Goal: Task Accomplishment & Management: Complete application form

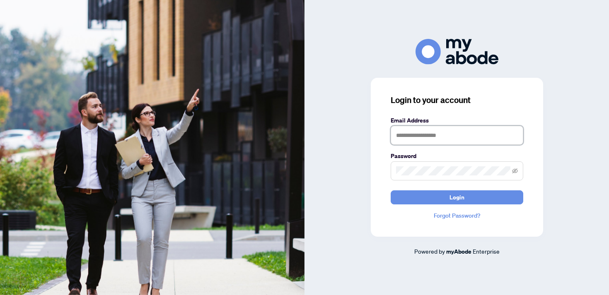
click at [407, 132] on input "text" at bounding box center [456, 135] width 132 height 19
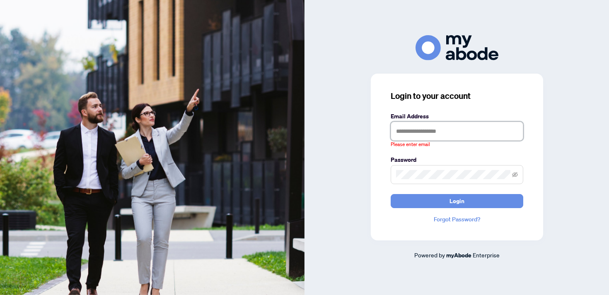
type input "**********"
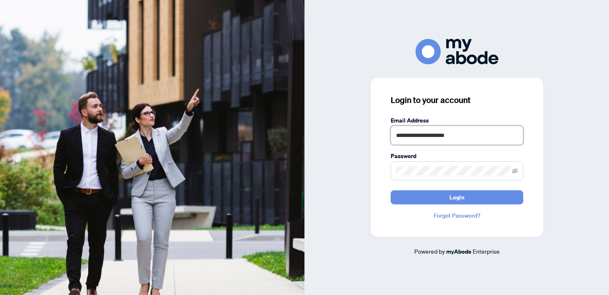
click at [390, 190] on button "Login" at bounding box center [456, 197] width 132 height 14
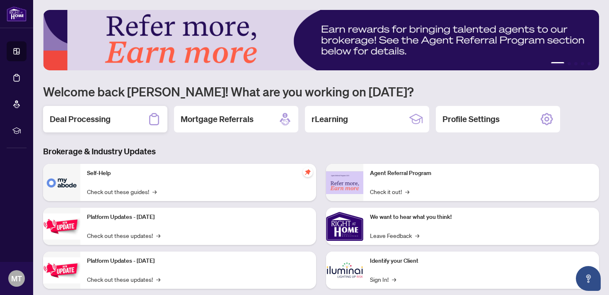
click at [138, 123] on div "Deal Processing" at bounding box center [105, 119] width 124 height 26
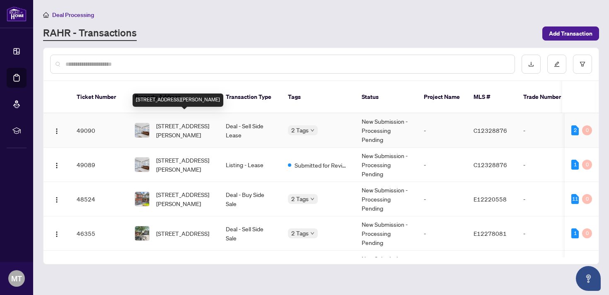
click at [169, 121] on span "[STREET_ADDRESS][PERSON_NAME]" at bounding box center [184, 130] width 56 height 18
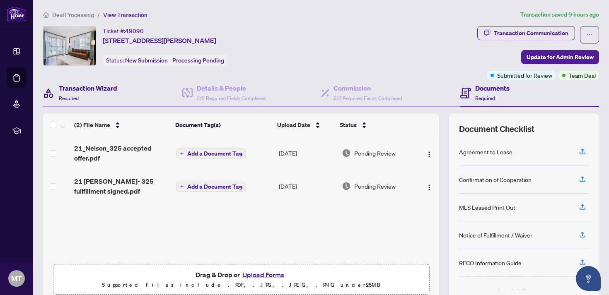
click at [113, 87] on h4 "Transaction Wizard" at bounding box center [88, 88] width 58 height 10
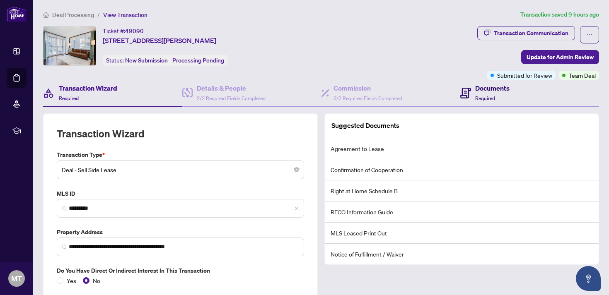
click at [474, 92] on div "Documents Required" at bounding box center [484, 92] width 49 height 19
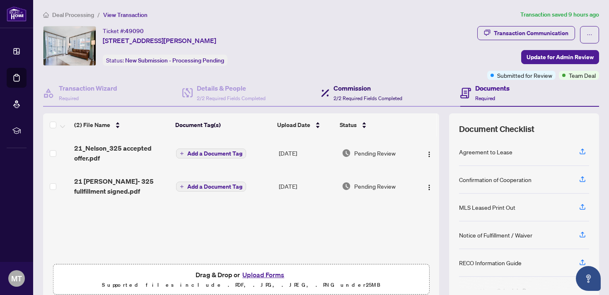
click at [352, 91] on h4 "Commission" at bounding box center [367, 88] width 69 height 10
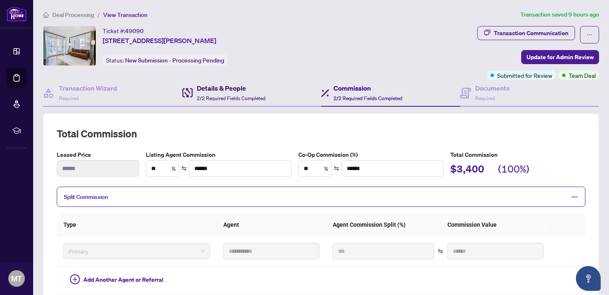
click at [247, 92] on h4 "Details & People" at bounding box center [231, 88] width 69 height 10
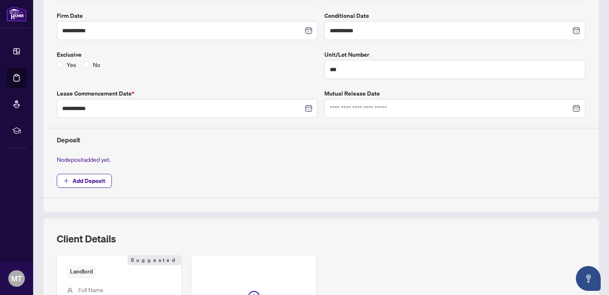
scroll to position [179, 0]
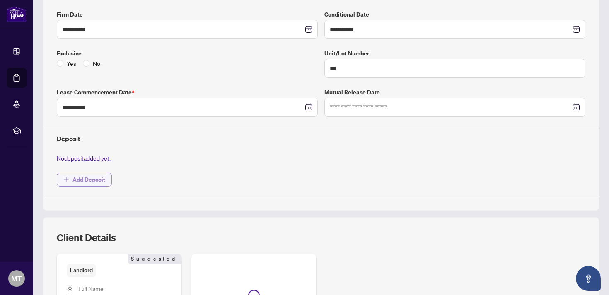
click at [84, 180] on span "Add Deposit" at bounding box center [88, 179] width 33 height 13
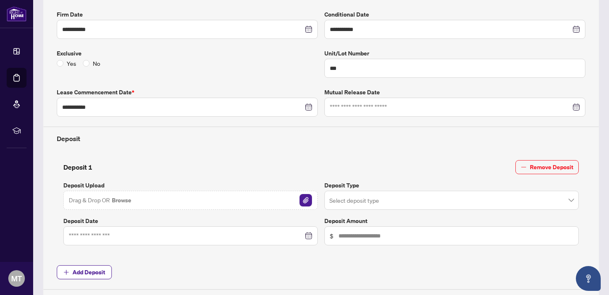
click at [303, 195] on img "button" at bounding box center [305, 200] width 12 height 12
click at [355, 196] on input "search" at bounding box center [447, 202] width 237 height 18
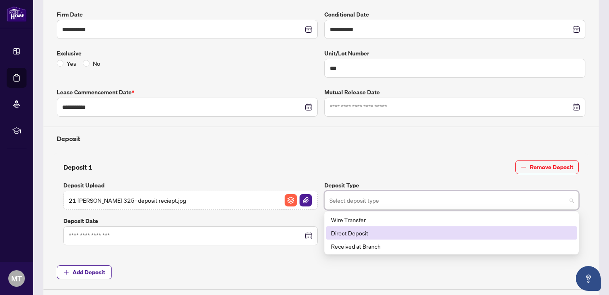
click at [355, 229] on div "Direct Deposit" at bounding box center [451, 233] width 241 height 9
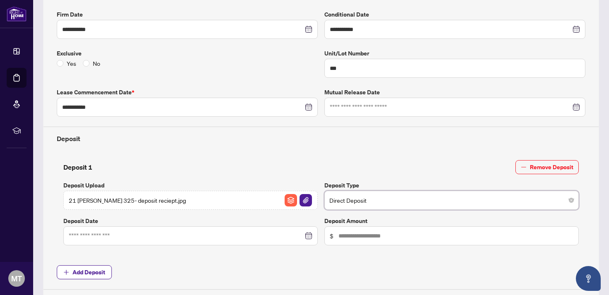
click at [308, 236] on div at bounding box center [190, 235] width 243 height 9
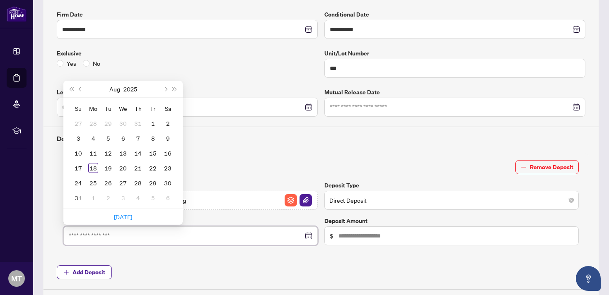
click at [308, 236] on div at bounding box center [190, 235] width 243 height 9
type input "**********"
click at [94, 168] on div "18" at bounding box center [93, 168] width 10 height 10
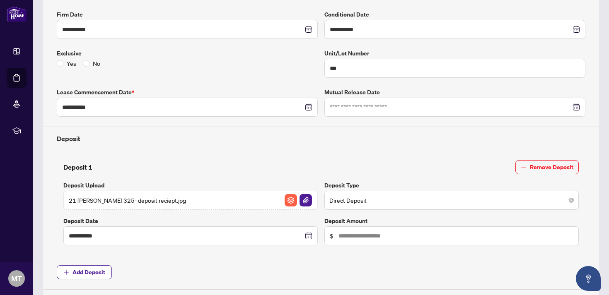
click at [396, 228] on span "$" at bounding box center [451, 235] width 254 height 19
type input "*****"
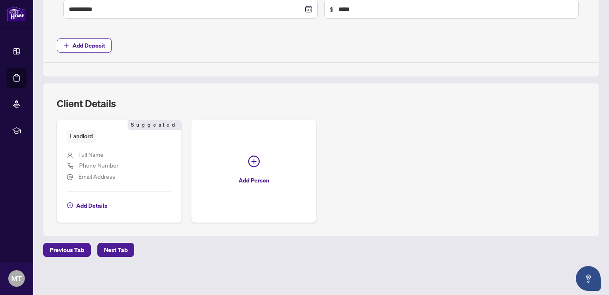
scroll to position [0, 0]
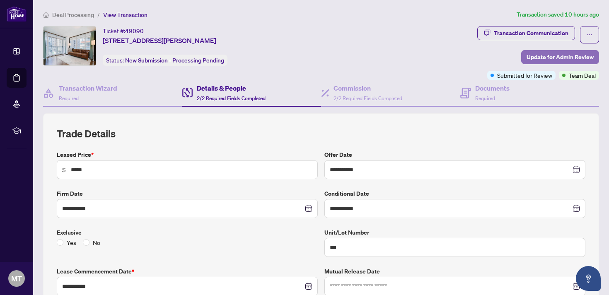
click at [547, 53] on span "Update for Admin Review" at bounding box center [559, 57] width 67 height 13
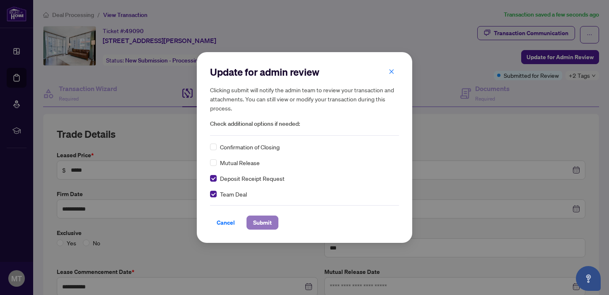
click at [268, 222] on span "Submit" at bounding box center [262, 222] width 19 height 13
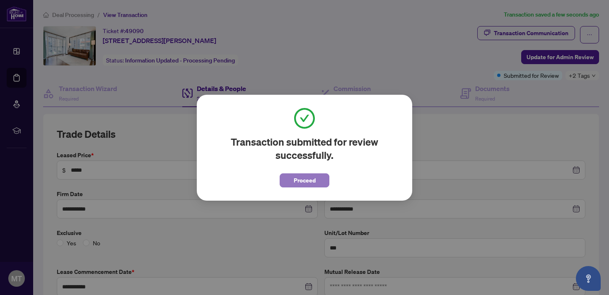
click at [306, 177] on span "Proceed" at bounding box center [305, 180] width 22 height 13
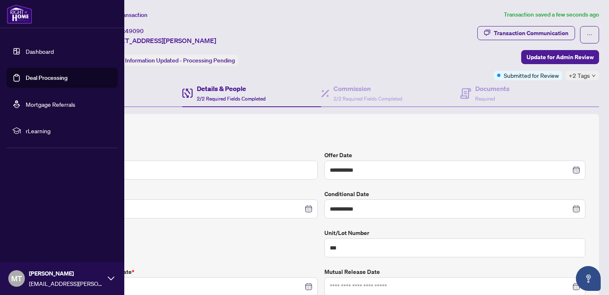
click at [26, 55] on link "Dashboard" at bounding box center [40, 51] width 28 height 7
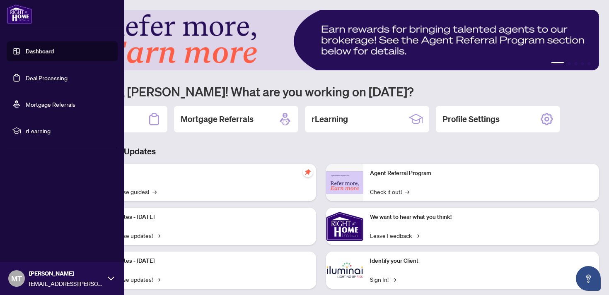
click at [26, 55] on link "Dashboard" at bounding box center [40, 51] width 28 height 7
